Goal: Task Accomplishment & Management: Complete application form

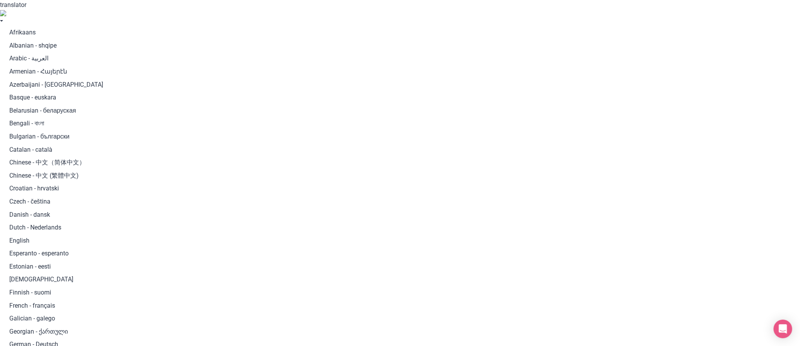
type input "Skyline Sightseeing, [GEOGRAPHIC_DATA], [GEOGRAPHIC_DATA], [GEOGRAPHIC_DATA]"
